Goal: Transaction & Acquisition: Purchase product/service

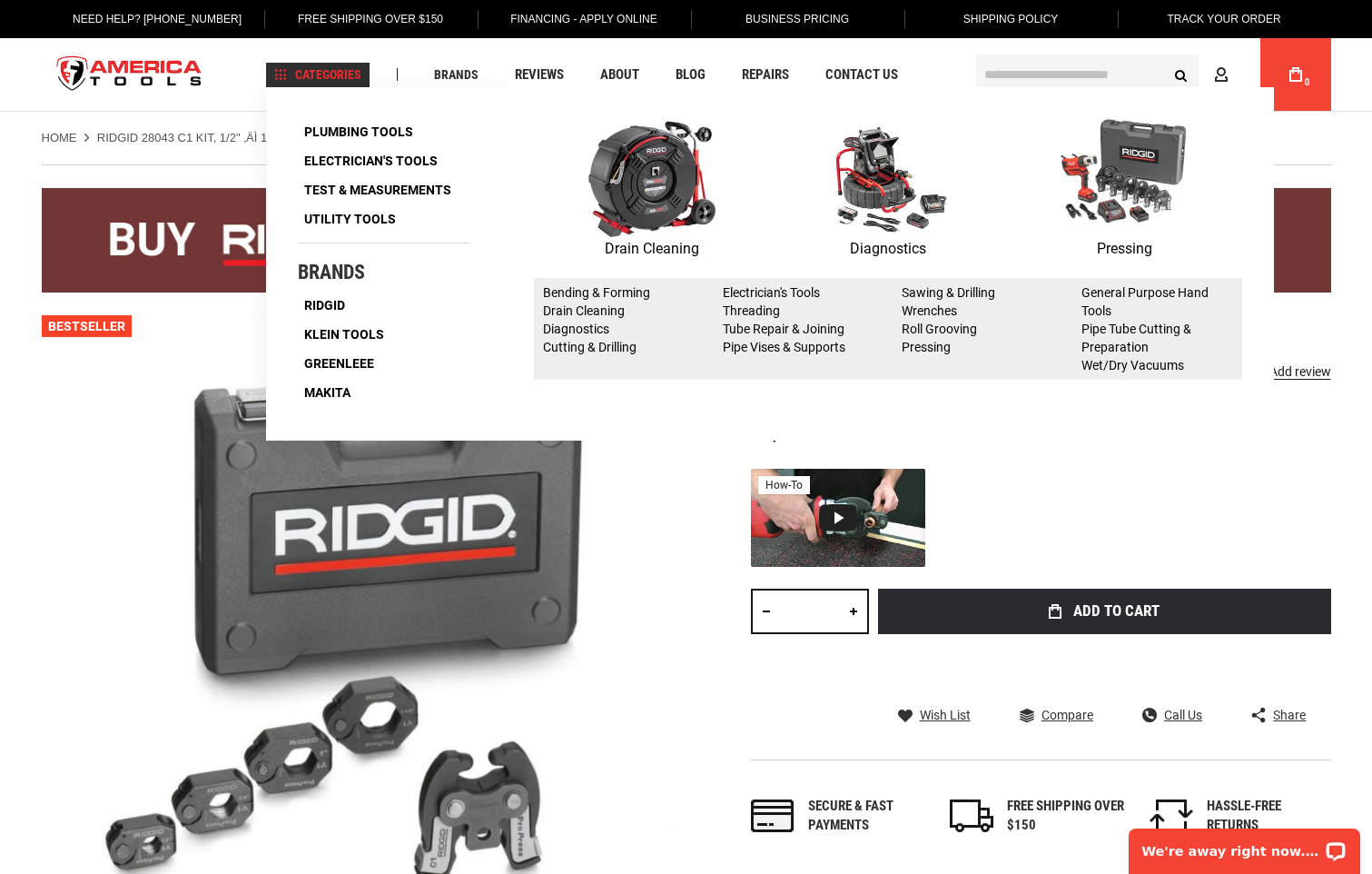
click at [1124, 186] on img at bounding box center [1123, 177] width 127 height 118
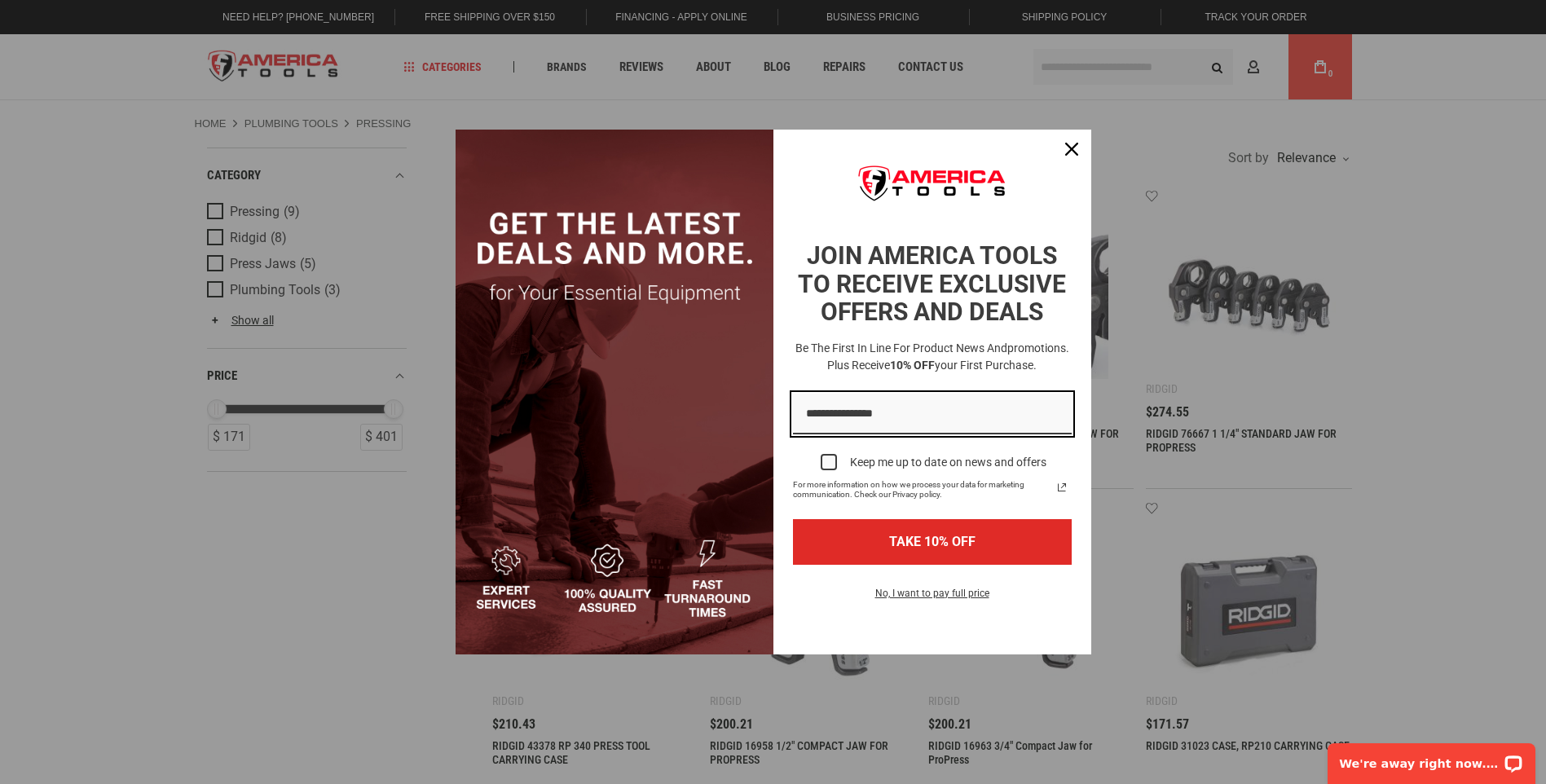
click at [883, 416] on input "Email field" at bounding box center [932, 414] width 279 height 41
type input "**********"
click at [835, 459] on div "Marketing offer form" at bounding box center [828, 461] width 16 height 16
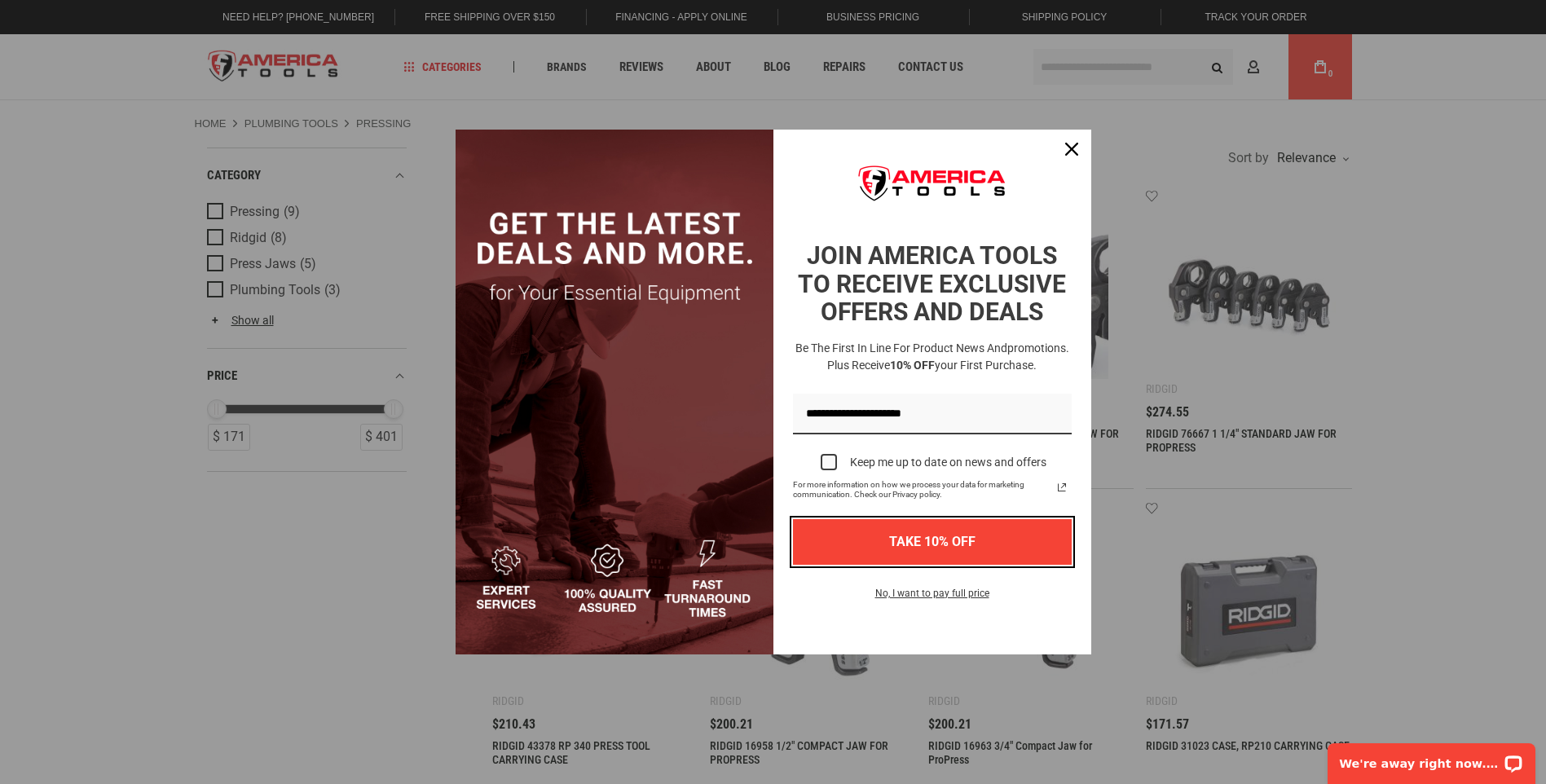
click at [973, 547] on button "TAKE 10% OFF" at bounding box center [932, 541] width 279 height 45
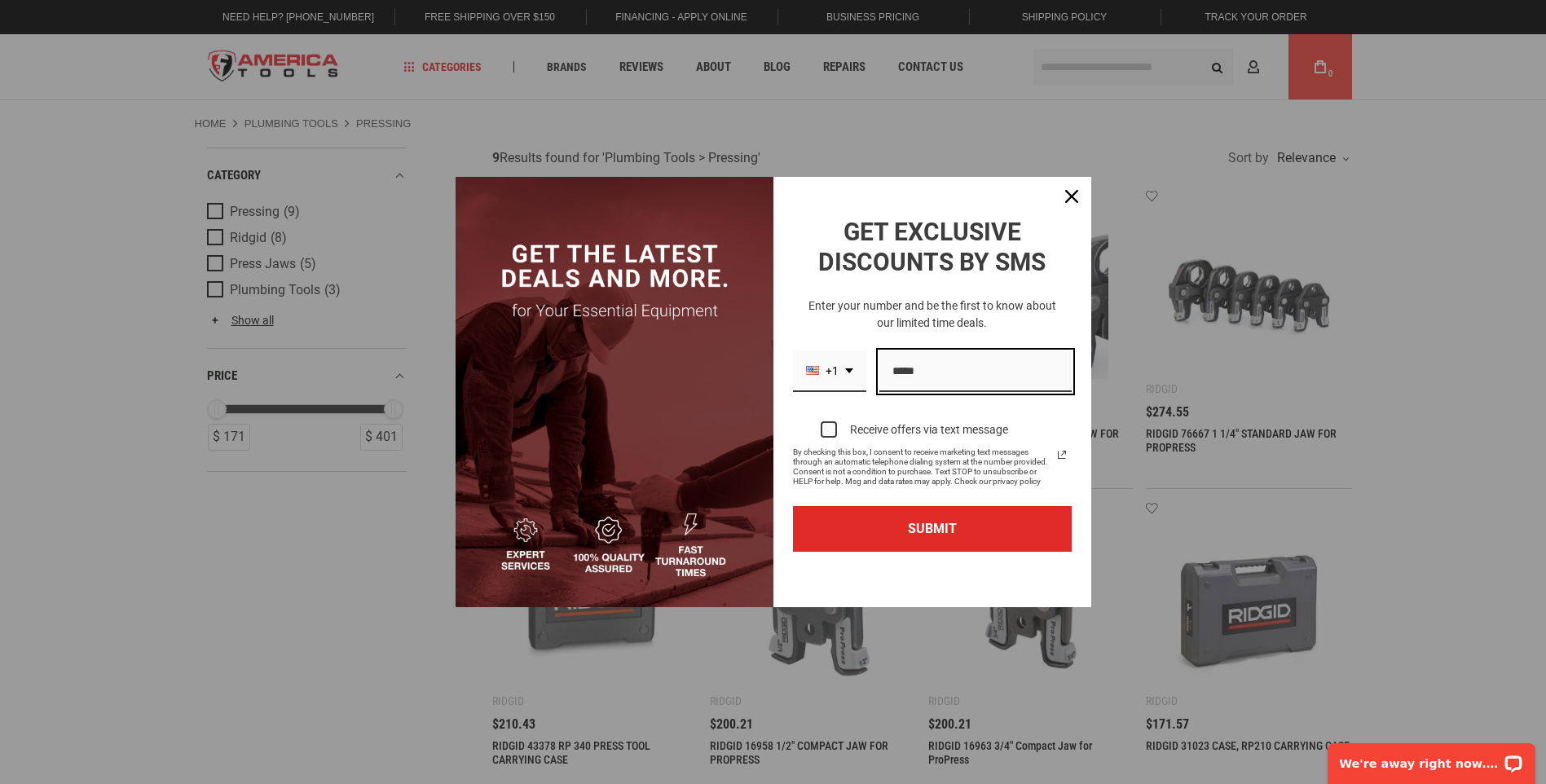
click at [987, 376] on input "Phone number field" at bounding box center [975, 371] width 192 height 41
type input "**********"
click at [832, 426] on div "Marketing offer form" at bounding box center [828, 429] width 16 height 16
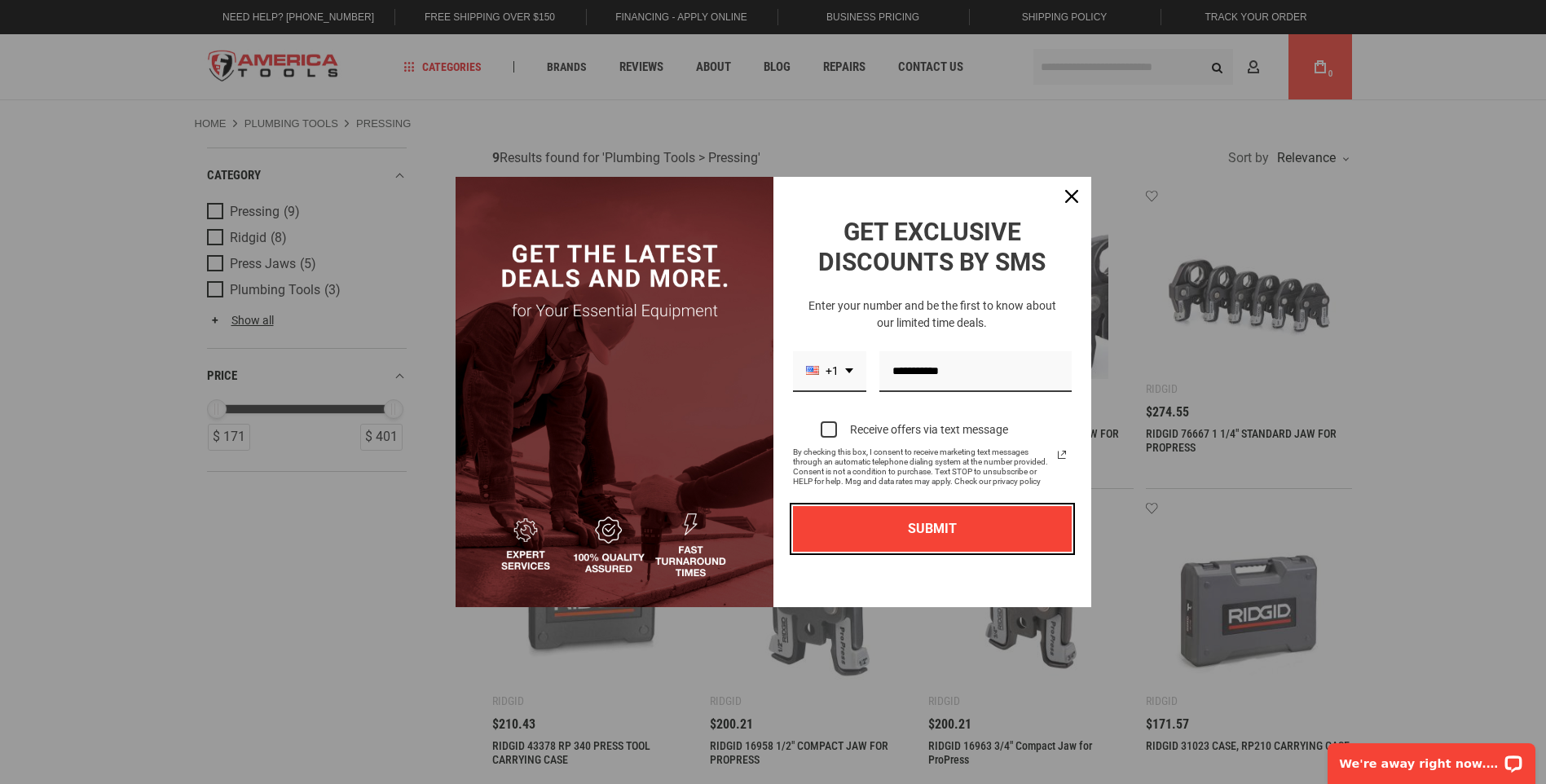
click at [1004, 528] on button "SUBMIT" at bounding box center [932, 528] width 279 height 45
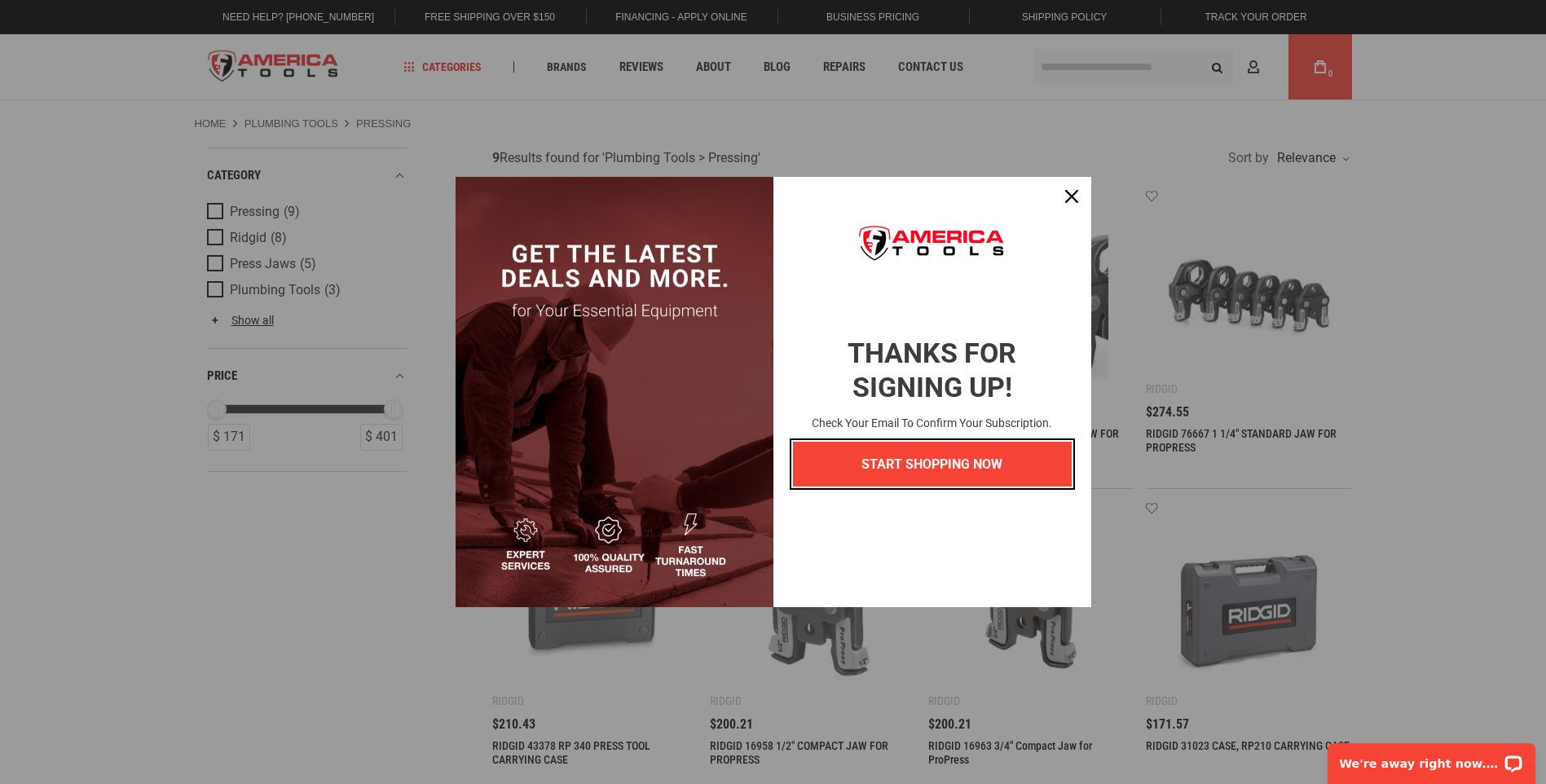
click at [974, 477] on button "START SHOPPING NOW" at bounding box center [932, 464] width 279 height 45
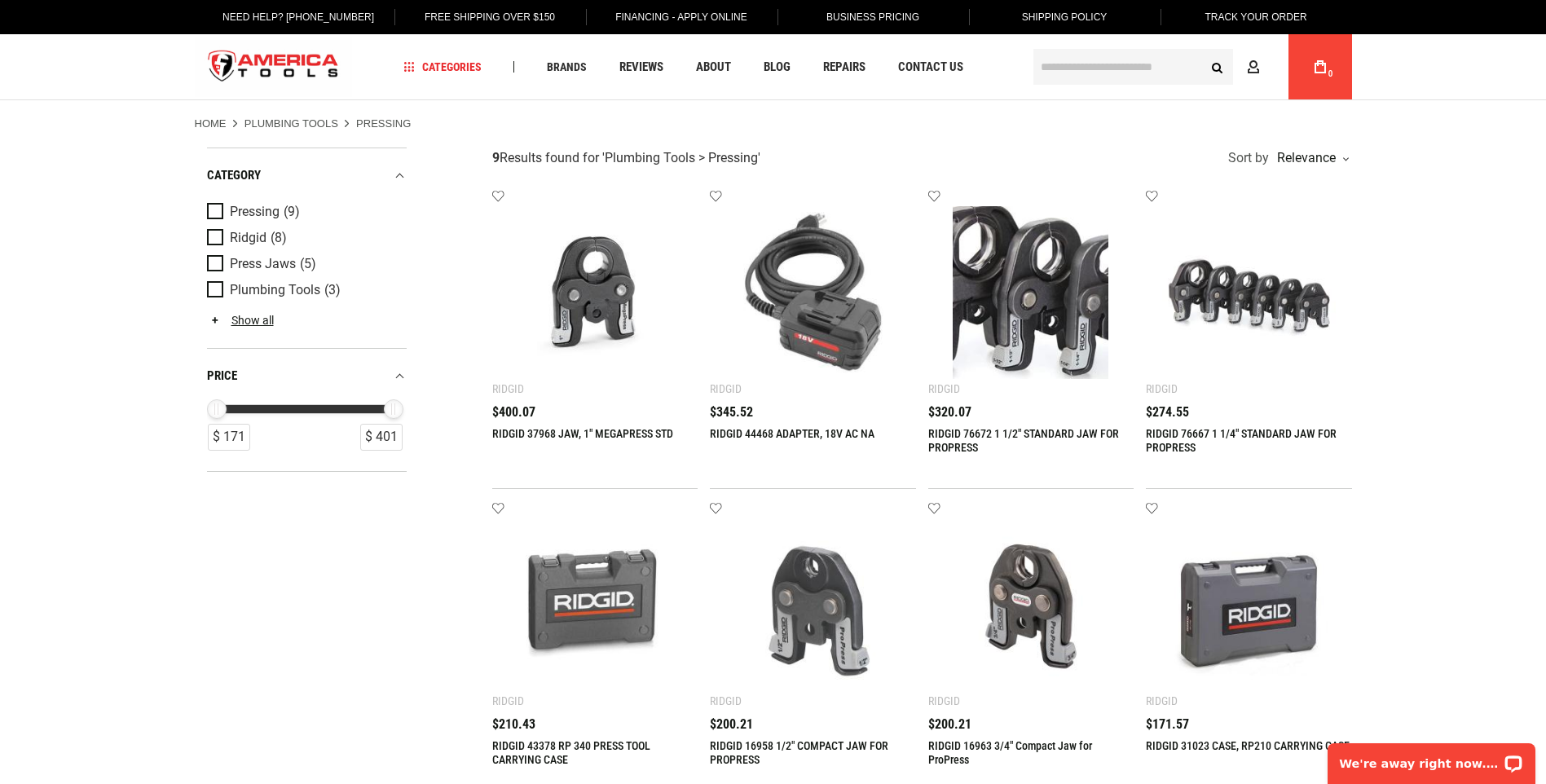
click at [321, 120] on link "Plumbing Tools" at bounding box center [291, 124] width 94 height 15
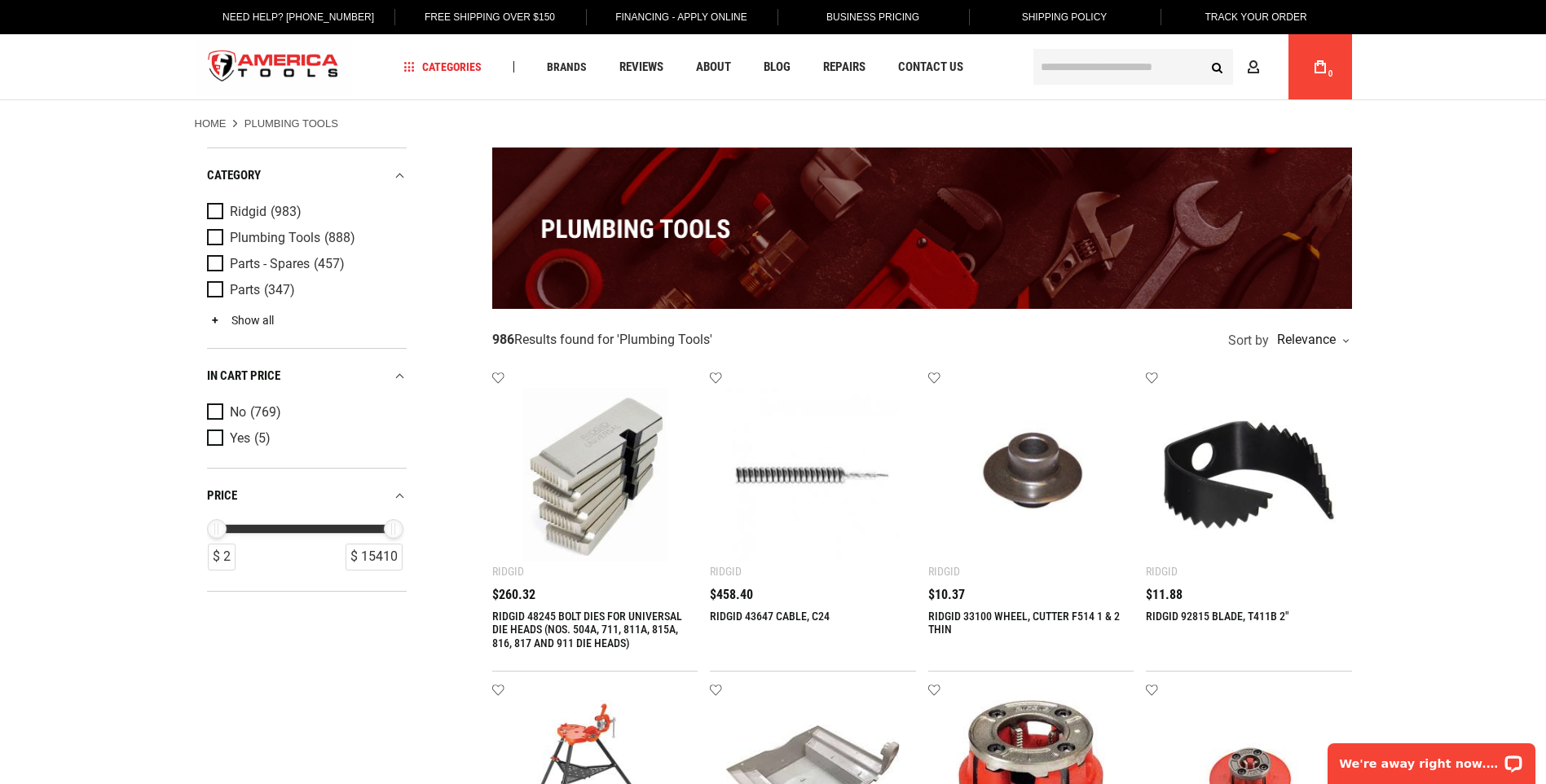
click at [248, 321] on link "Show all" at bounding box center [240, 320] width 67 height 13
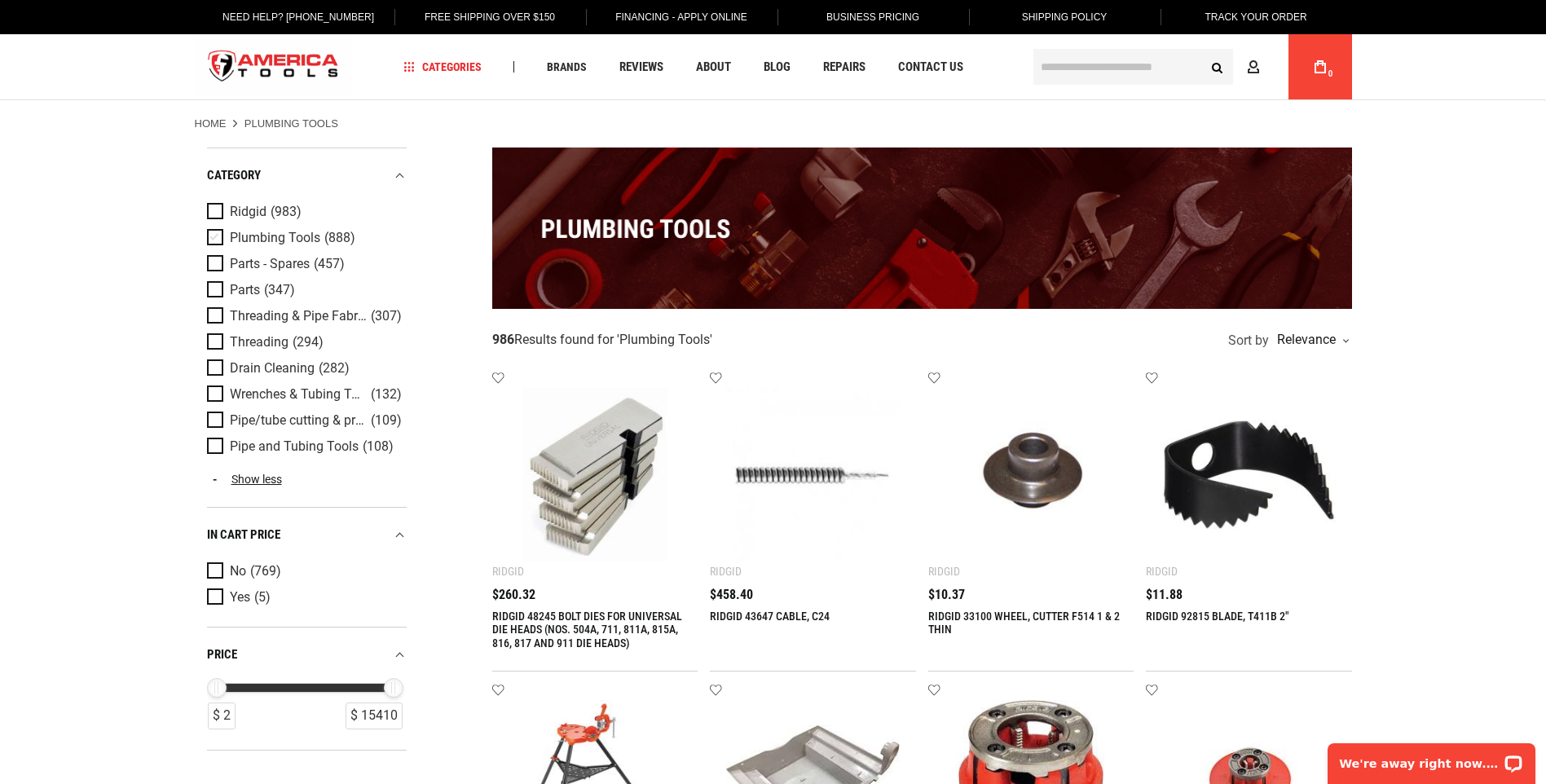
click at [298, 238] on span "Plumbing Tools" at bounding box center [275, 238] width 90 height 15
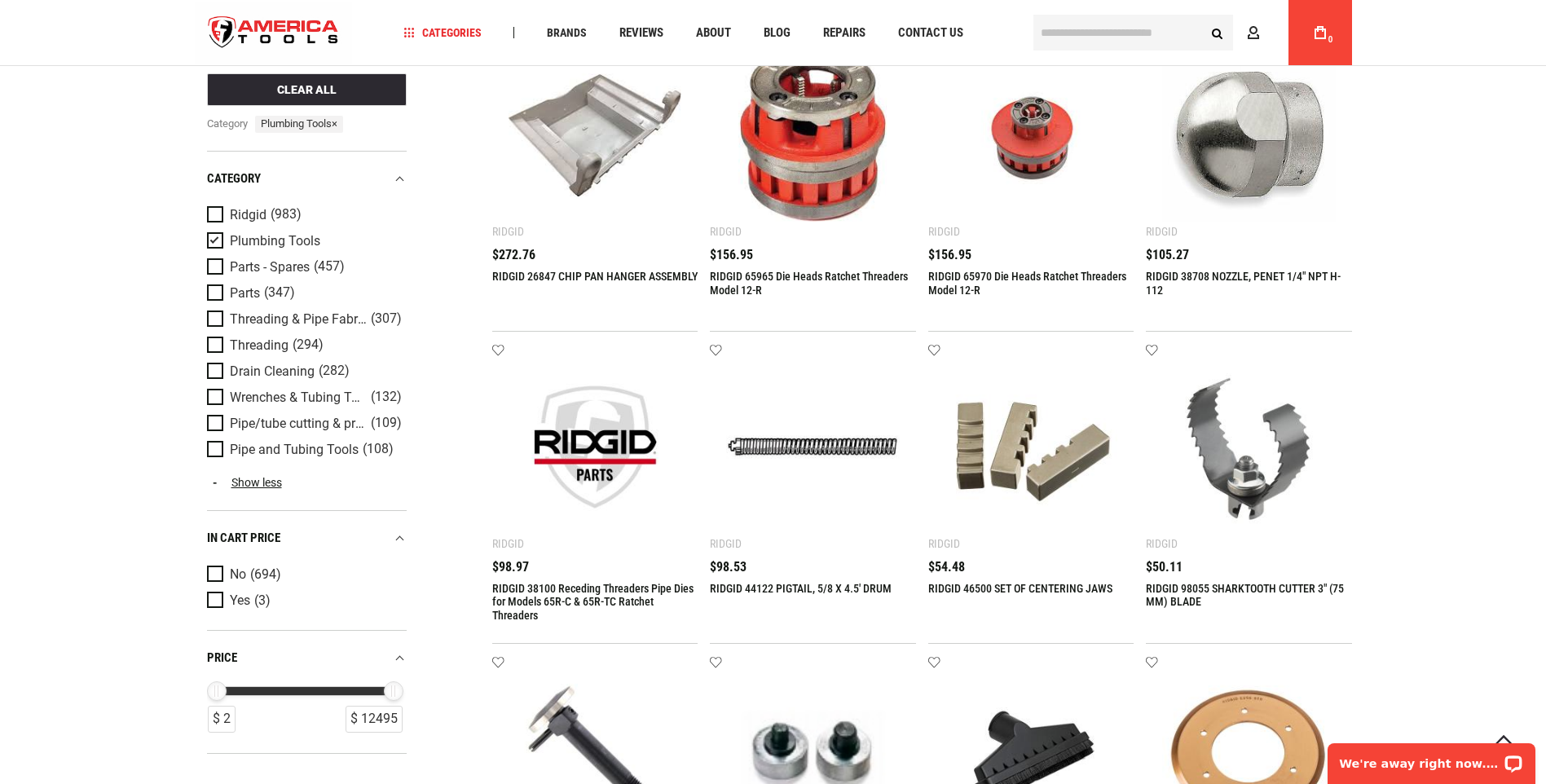
scroll to position [244, 0]
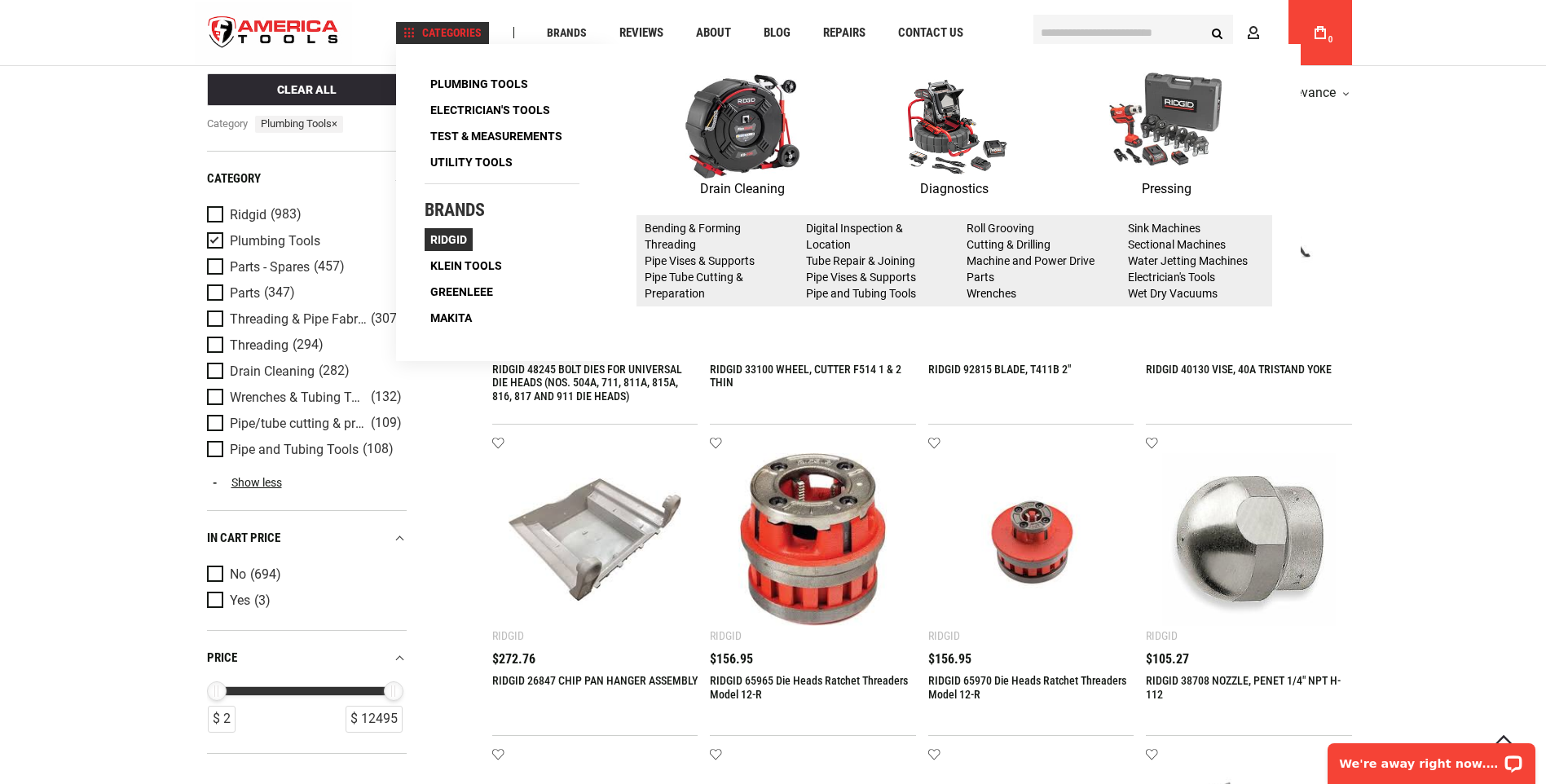
click at [463, 243] on span "Ridgid" at bounding box center [449, 239] width 37 height 11
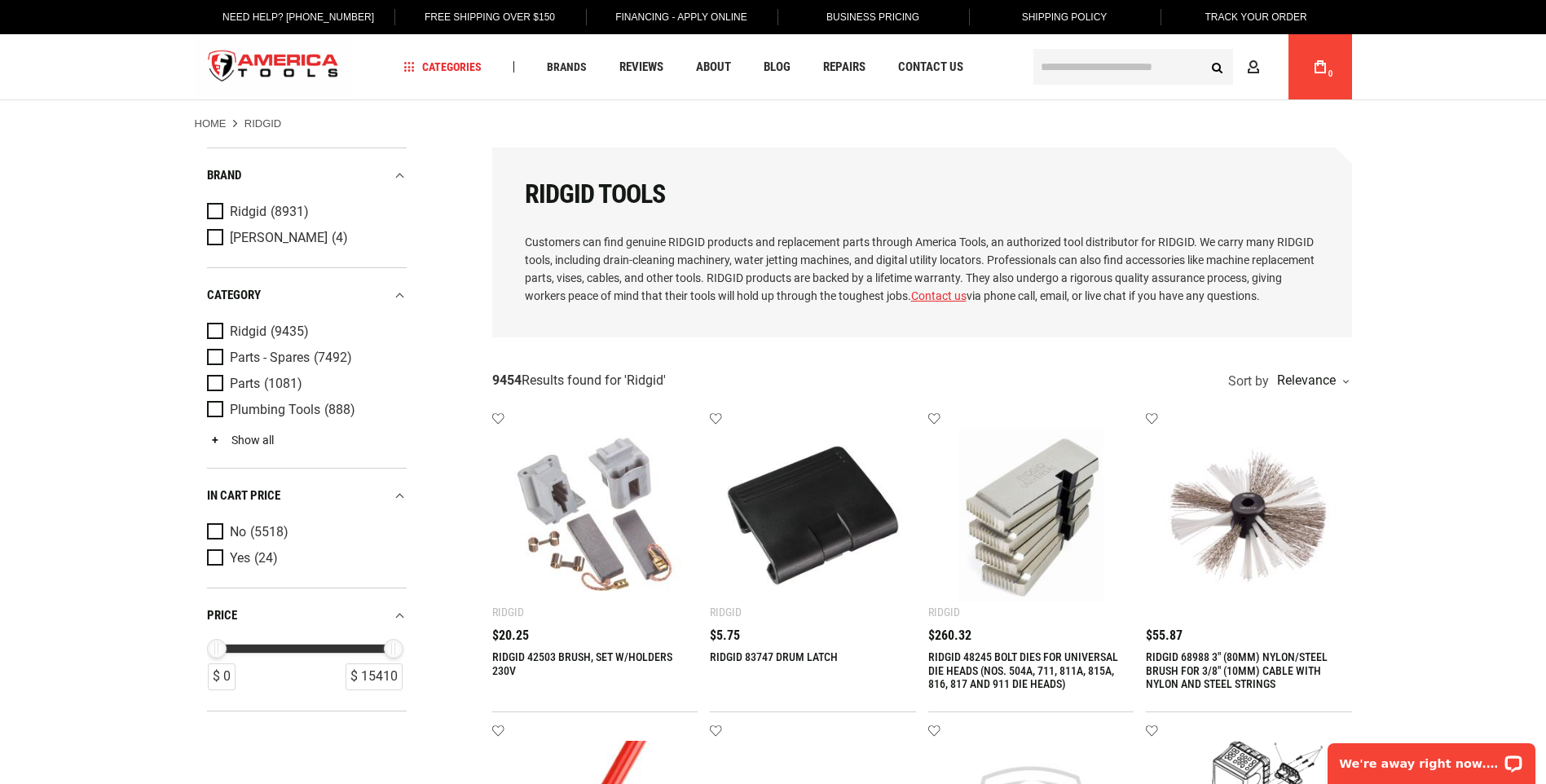
click at [251, 433] on link "Show all" at bounding box center [240, 439] width 67 height 13
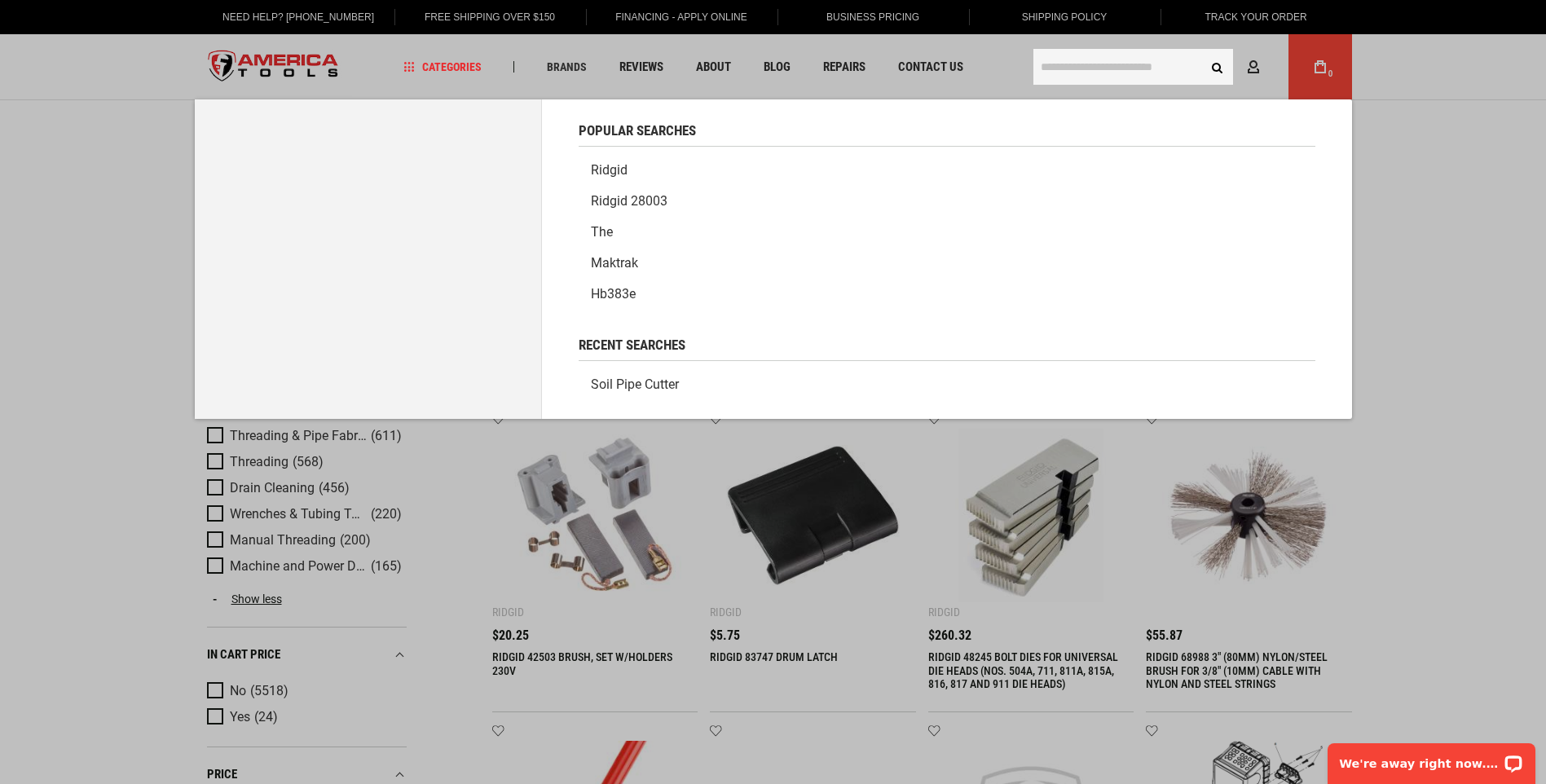
click at [1154, 75] on input "text" at bounding box center [1132, 67] width 200 height 36
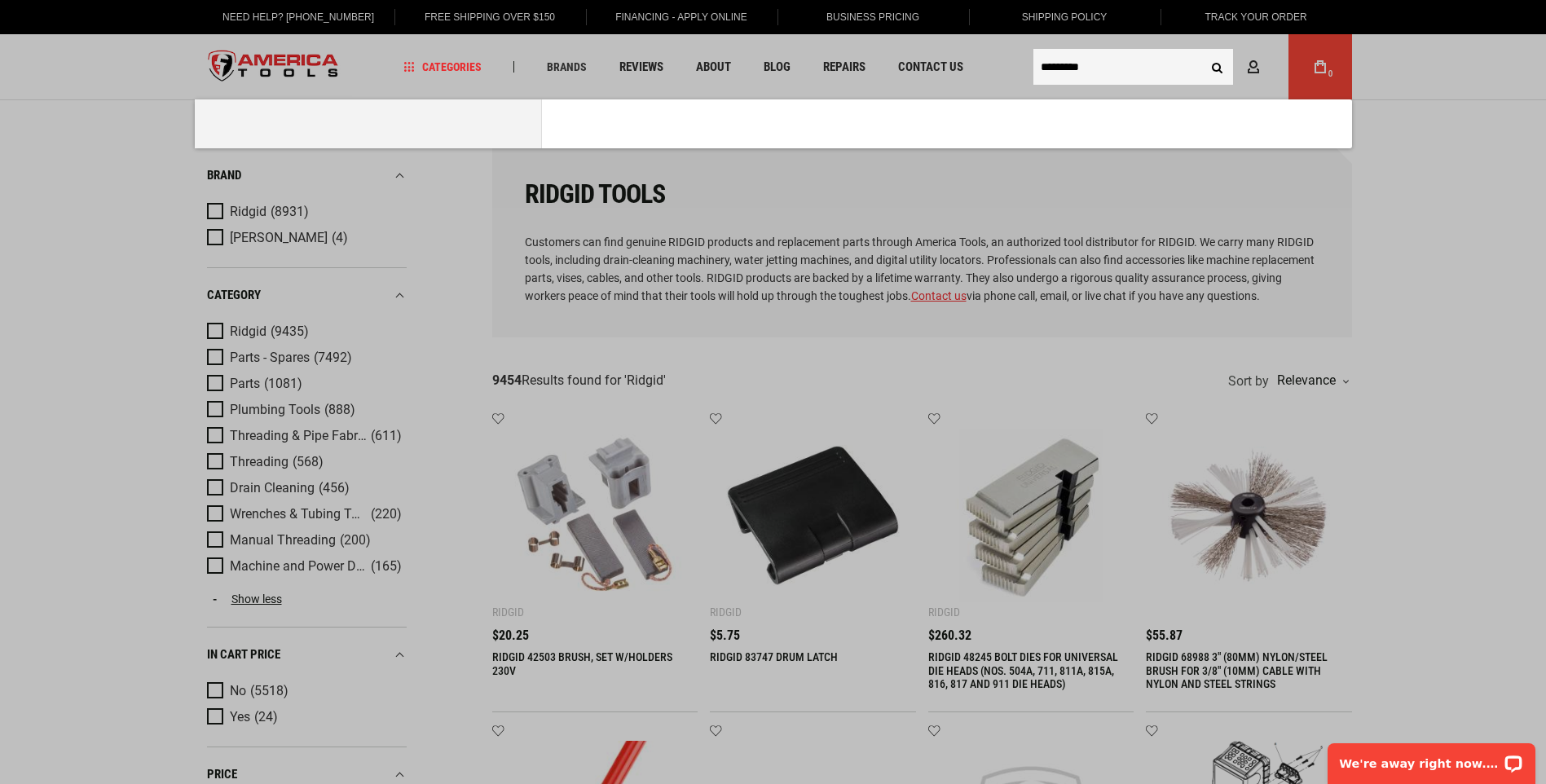
type input "*********"
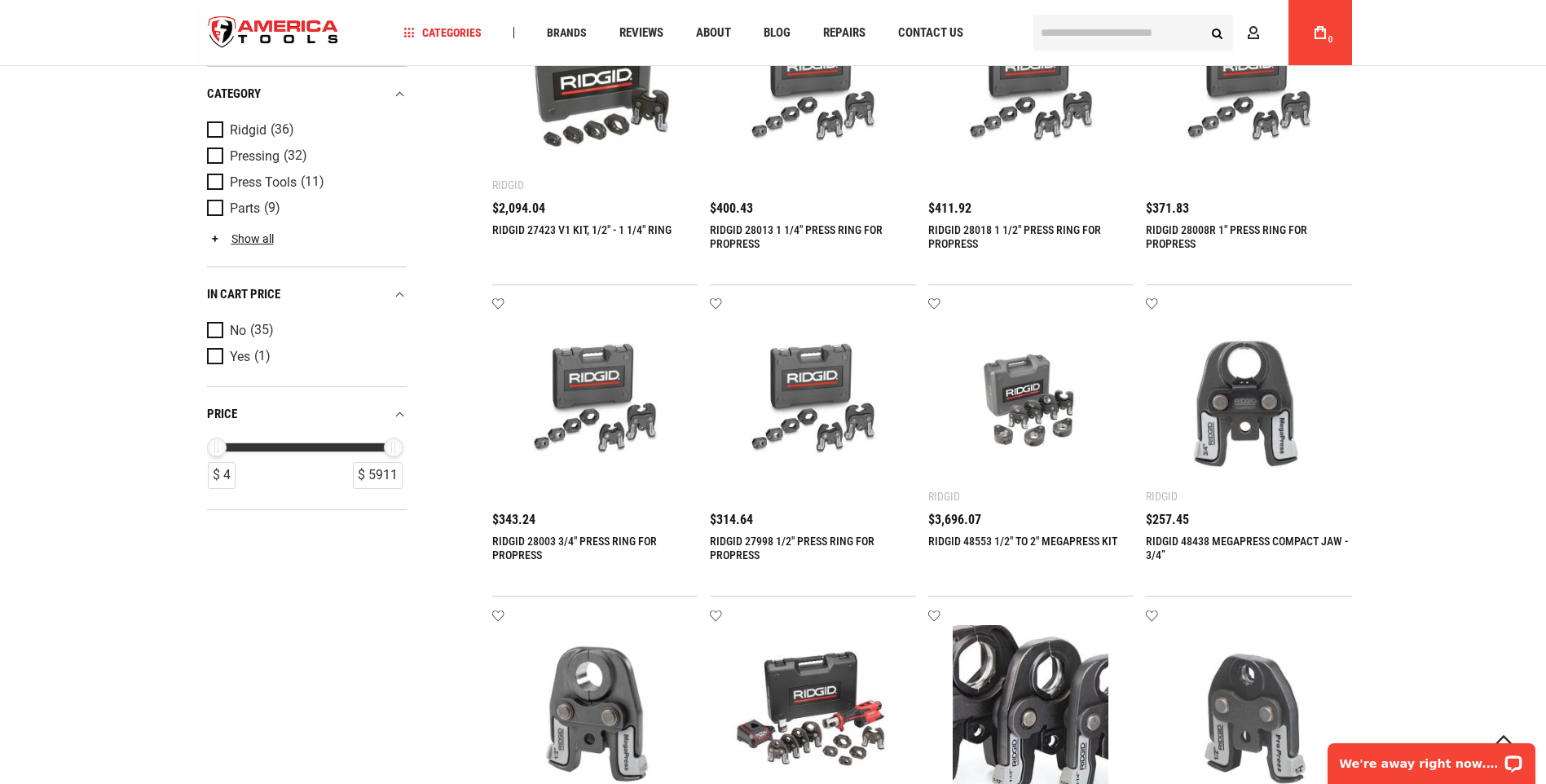
scroll to position [1304, 0]
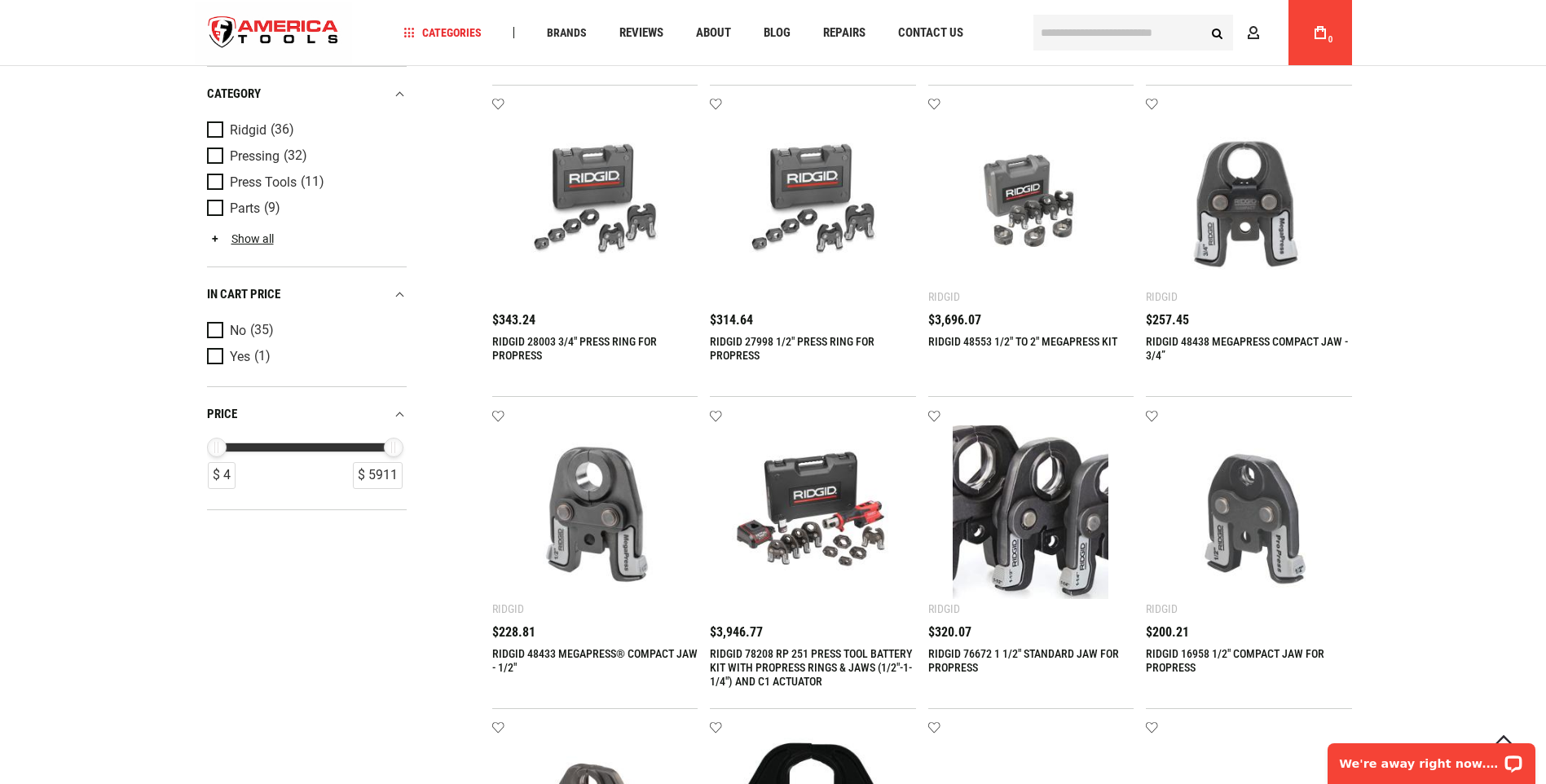
drag, startPoint x: 1438, startPoint y: 461, endPoint x: 1483, endPoint y: 315, distance: 152.8
click at [1483, 315] on div "Language English Español Need Help? [PHONE_NUMBER] Free Shipping Over $150 Fina…" at bounding box center [773, 179] width 1546 height 2967
